Goal: Find specific page/section: Find specific page/section

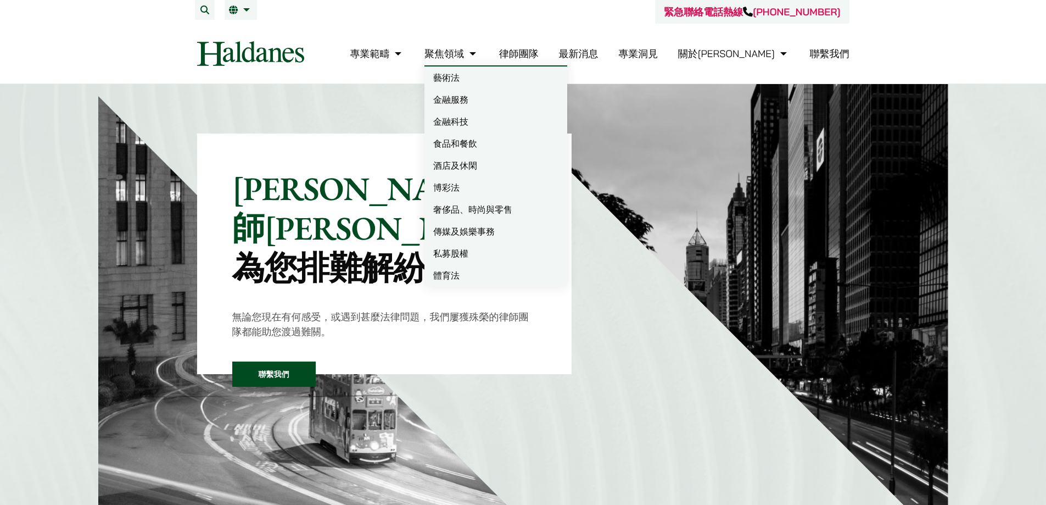
click at [539, 53] on link "律師團隊" at bounding box center [519, 53] width 40 height 13
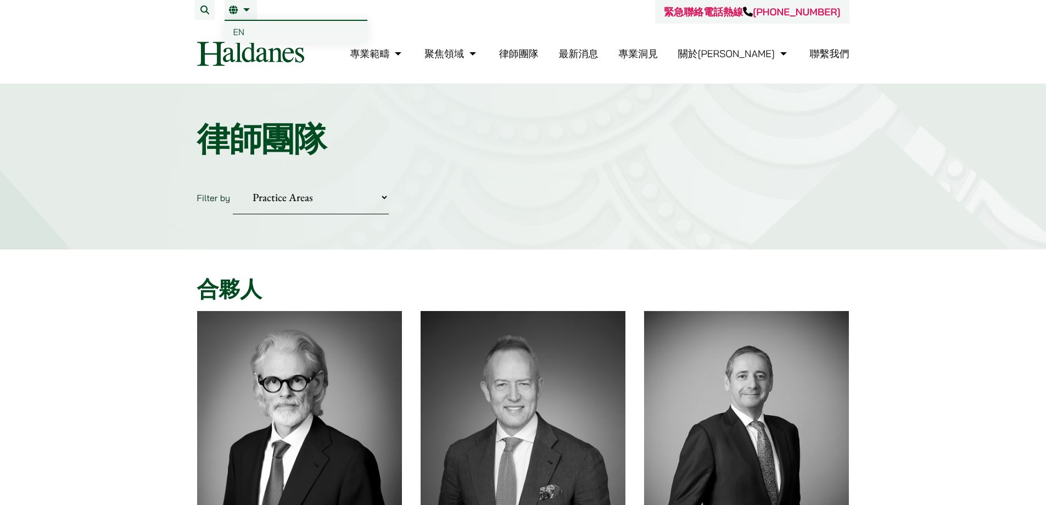
click at [252, 33] on link "EN" at bounding box center [296, 32] width 143 height 22
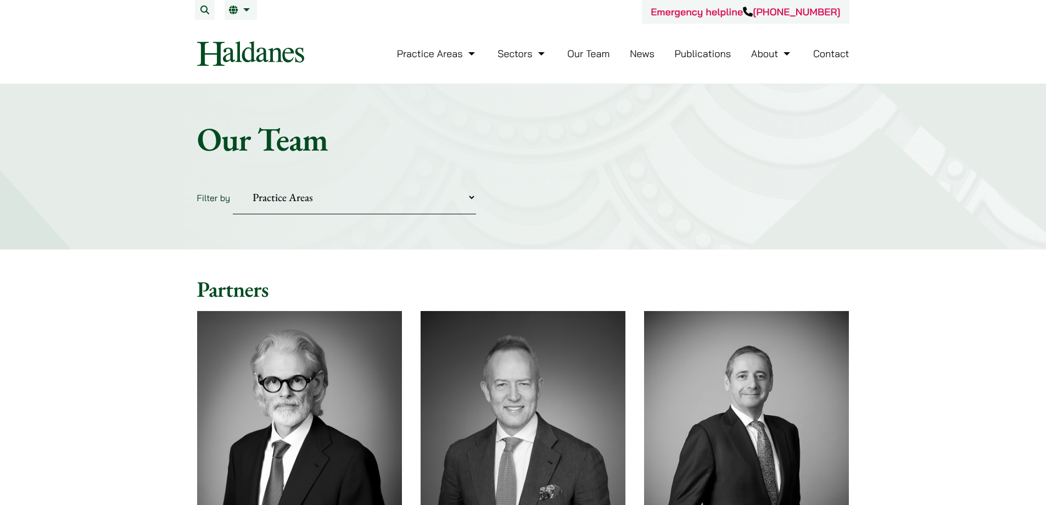
click at [409, 199] on select "Practice Areas Antitrust and Competition Civil Litigation & Dispute Resolution …" at bounding box center [354, 197] width 243 height 33
select select "intellectual-property"
click at [233, 181] on select "Practice Areas Antitrust and Competition Civil Litigation & Dispute Resolution …" at bounding box center [354, 197] width 243 height 33
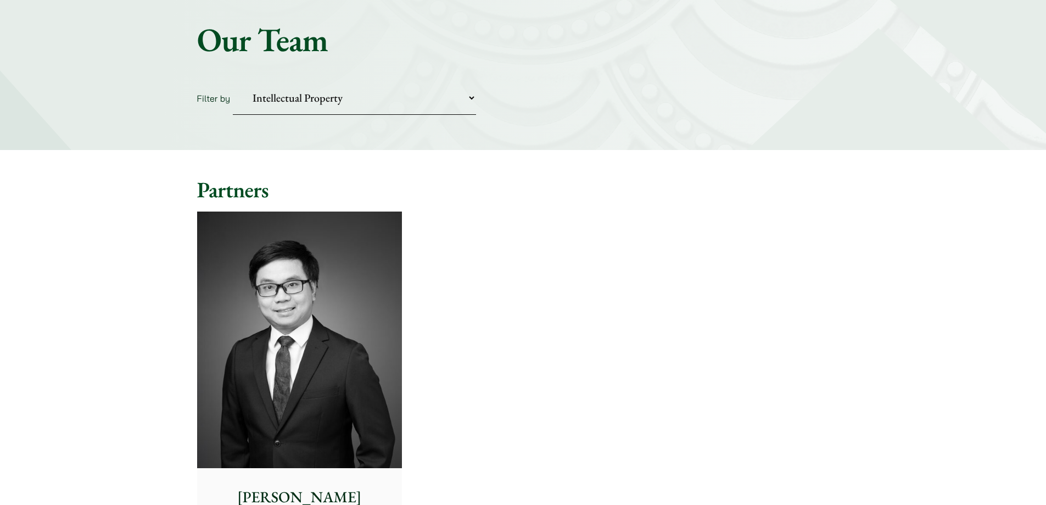
scroll to position [275, 0]
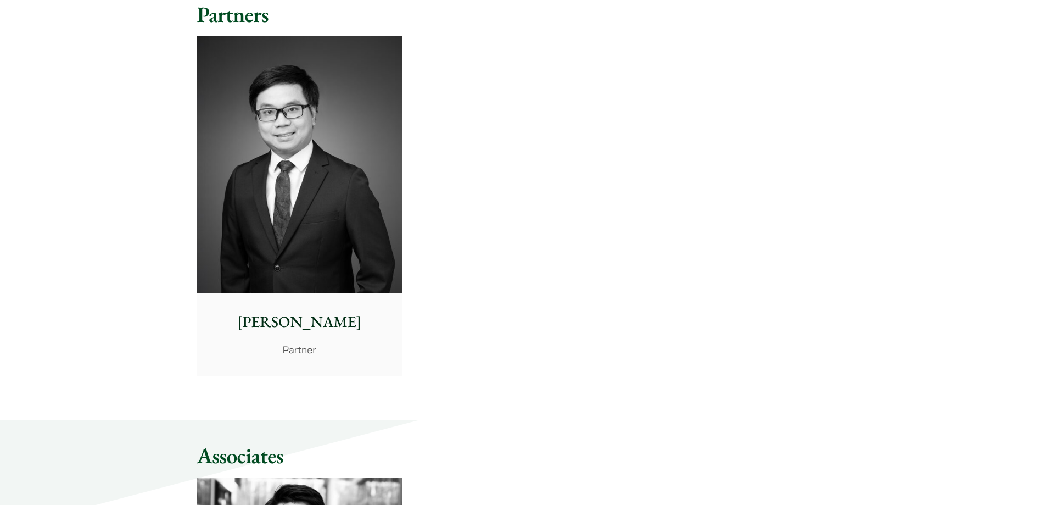
click at [275, 312] on p "Anthony Leung" at bounding box center [299, 321] width 187 height 23
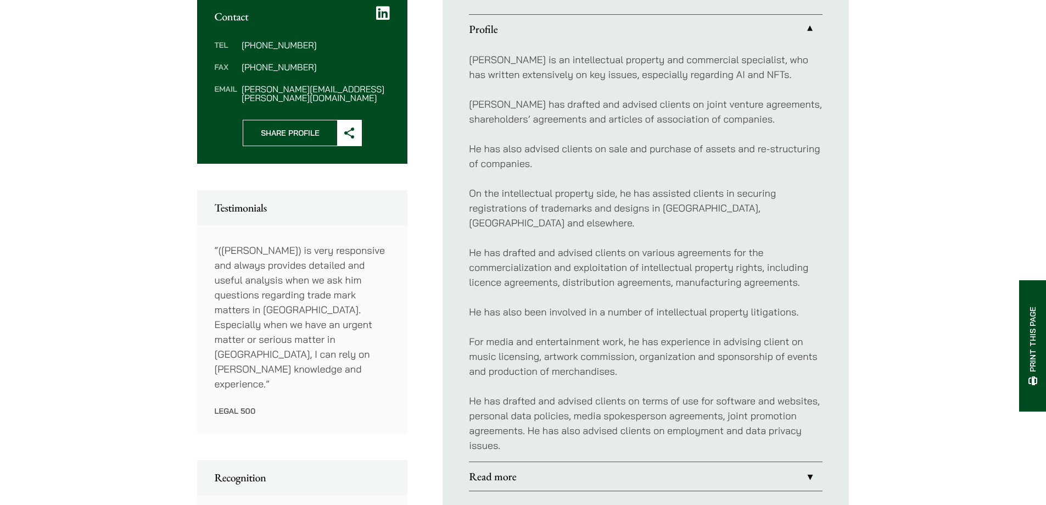
scroll to position [439, 0]
